Goal: Task Accomplishment & Management: Use online tool/utility

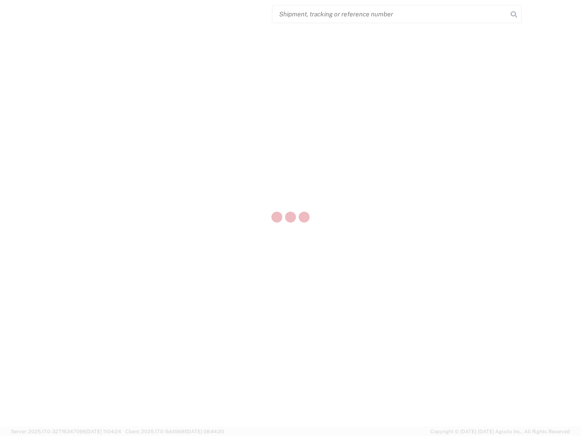
select select "US"
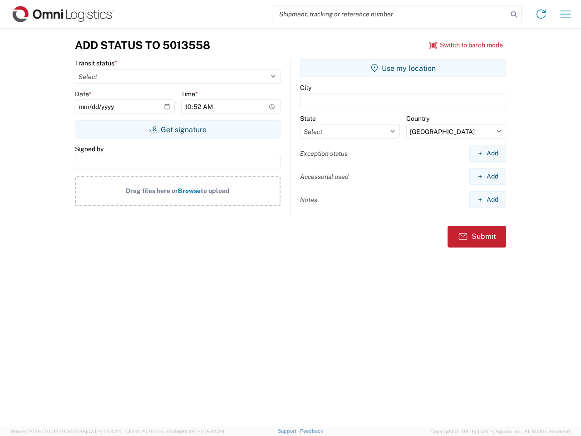
click at [390, 14] on input "search" at bounding box center [390, 13] width 235 height 17
click at [514, 15] on icon at bounding box center [514, 14] width 13 height 13
click at [541, 14] on icon at bounding box center [541, 14] width 15 height 15
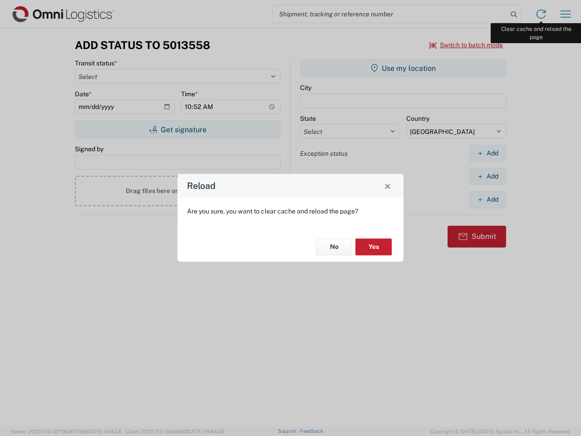
click at [566, 14] on div "Reload Are you sure, you want to clear cache and reload the page? No Yes" at bounding box center [290, 218] width 581 height 436
click at [466, 45] on div "Reload Are you sure, you want to clear cache and reload the page? No Yes" at bounding box center [290, 218] width 581 height 436
click at [178, 129] on div "Reload Are you sure, you want to clear cache and reload the page? No Yes" at bounding box center [290, 218] width 581 height 436
click at [403, 68] on div "Reload Are you sure, you want to clear cache and reload the page? No Yes" at bounding box center [290, 218] width 581 height 436
click at [488, 153] on div "Reload Are you sure, you want to clear cache and reload the page? No Yes" at bounding box center [290, 218] width 581 height 436
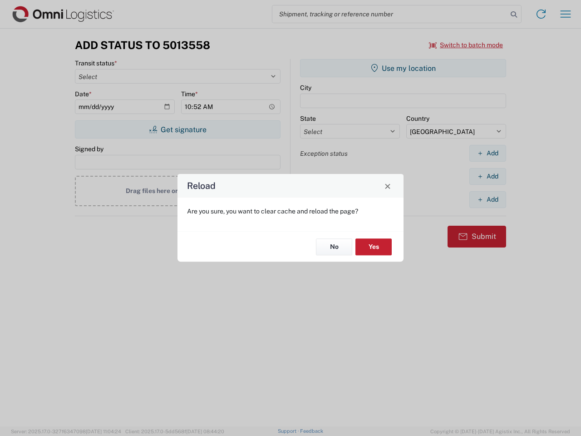
click at [488, 176] on div "Reload Are you sure, you want to clear cache and reload the page? No Yes" at bounding box center [290, 218] width 581 height 436
click at [488, 199] on div "Reload Are you sure, you want to clear cache and reload the page? No Yes" at bounding box center [290, 218] width 581 height 436
